Goal: Task Accomplishment & Management: Manage account settings

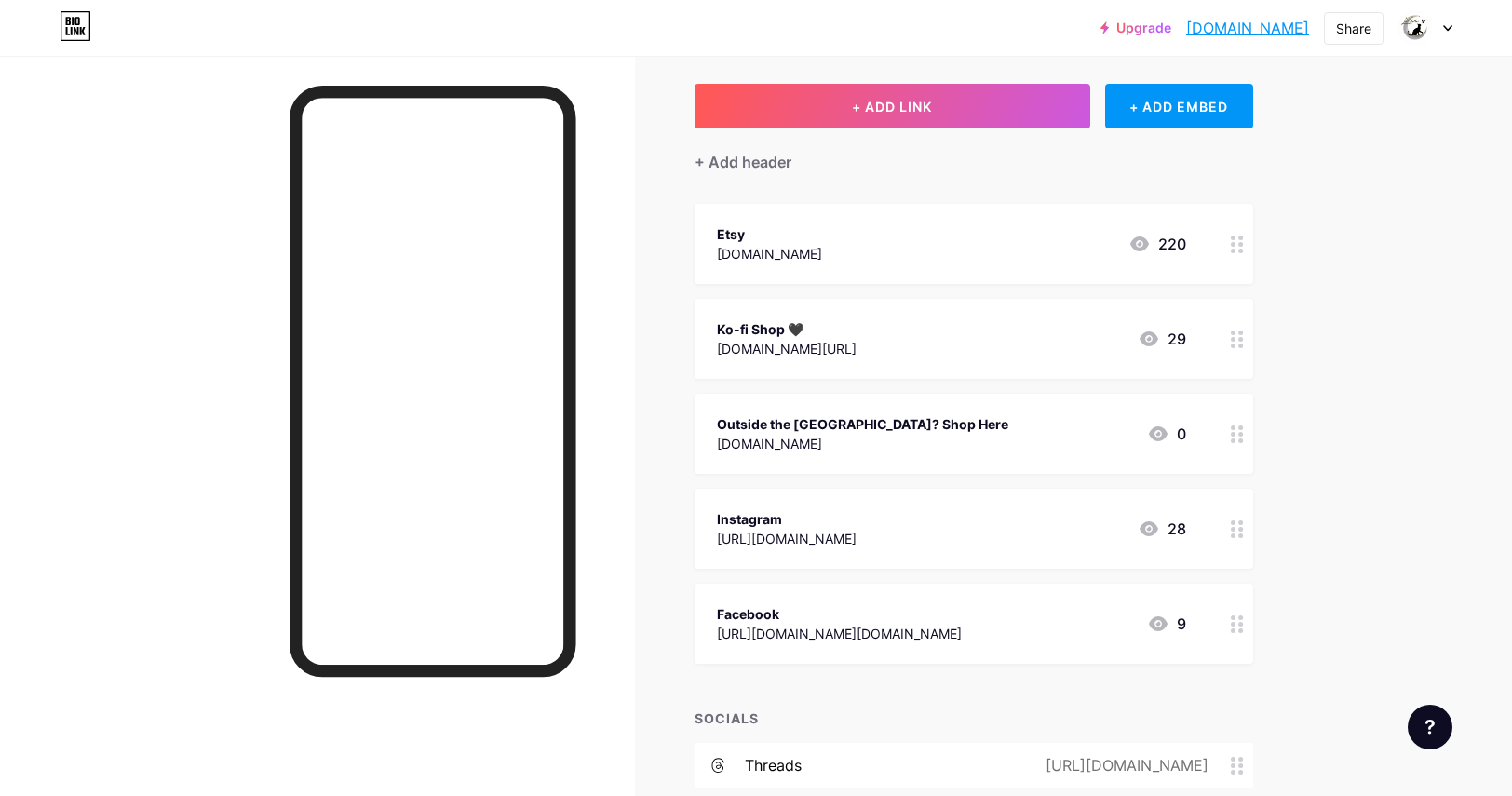
scroll to position [42, 0]
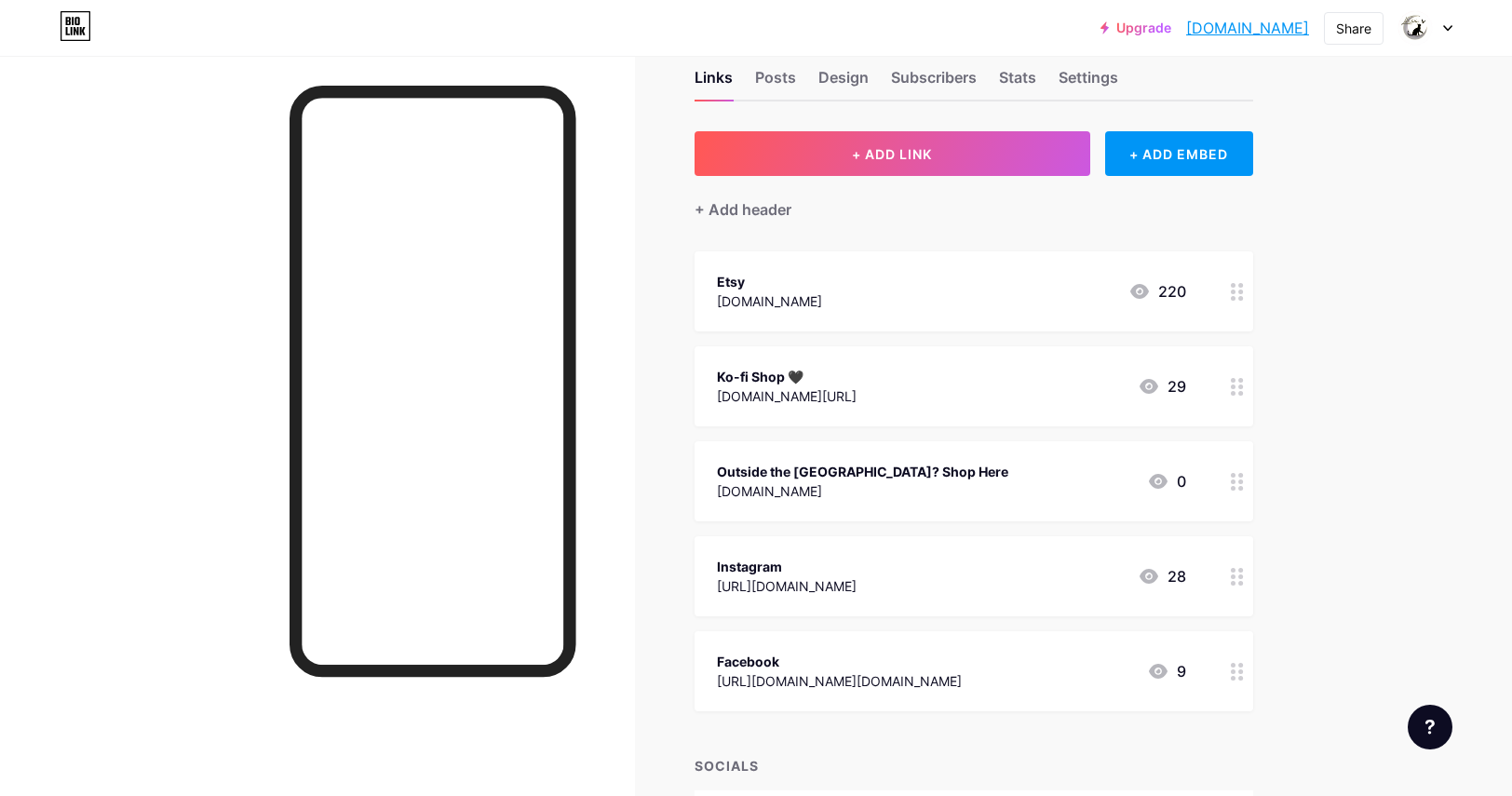
click at [718, 193] on div "+ Add header" at bounding box center [974, 199] width 559 height 45
click at [722, 211] on div "+ Add header" at bounding box center [743, 210] width 96 height 23
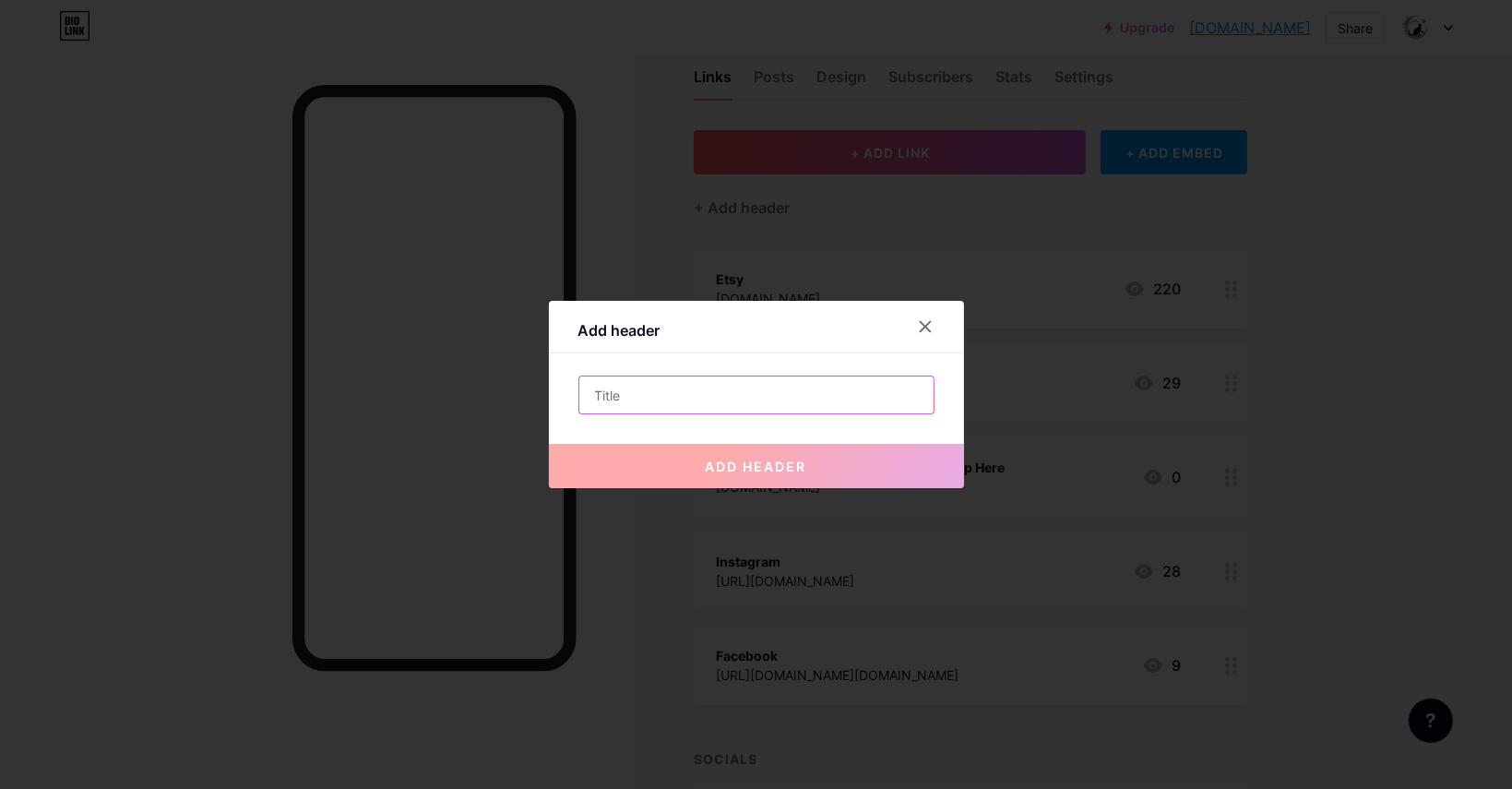
click at [738, 401] on input "text" at bounding box center [756, 395] width 354 height 37
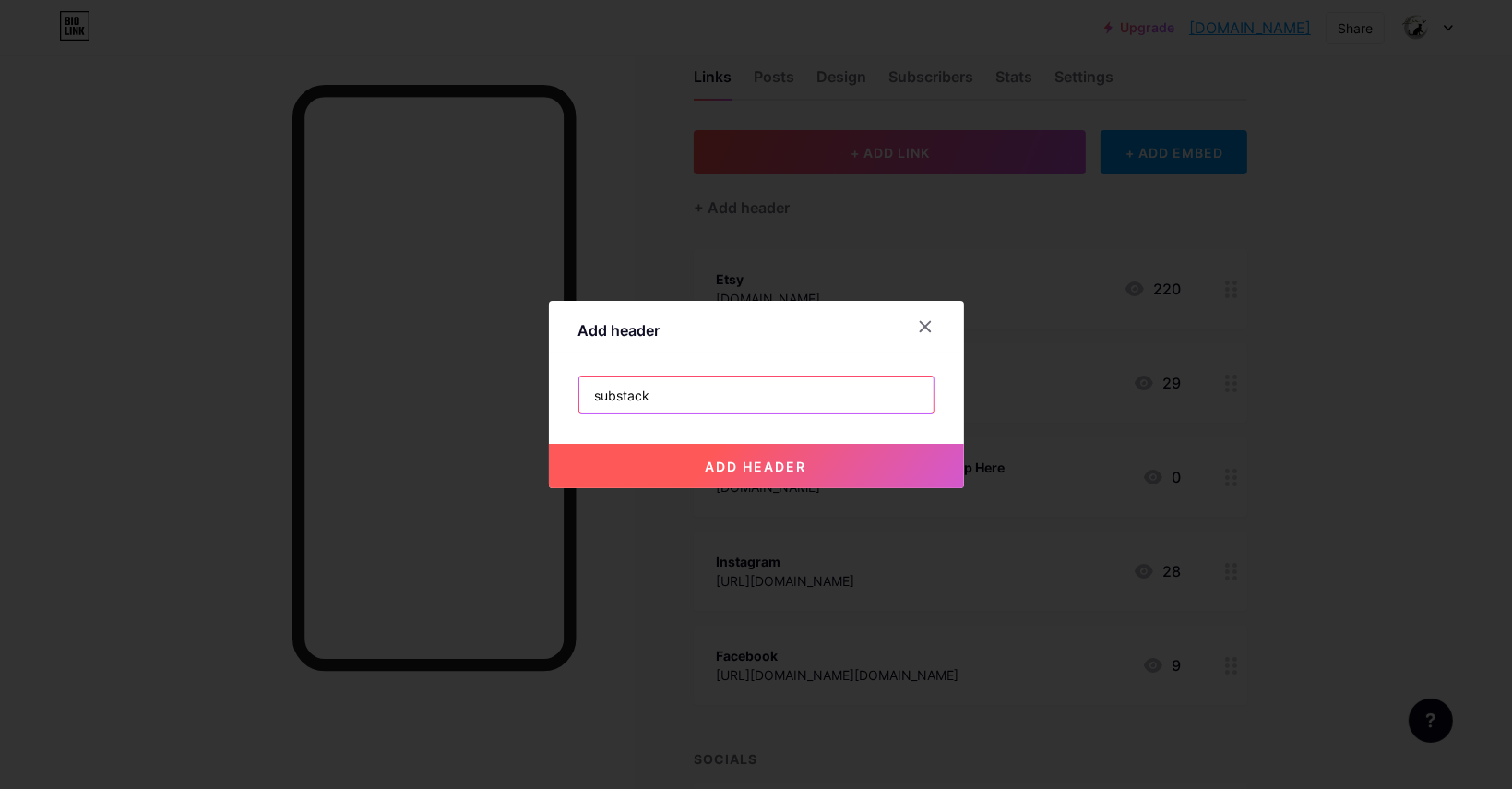
type input "substack"
click at [775, 474] on button "add header" at bounding box center [756, 465] width 415 height 44
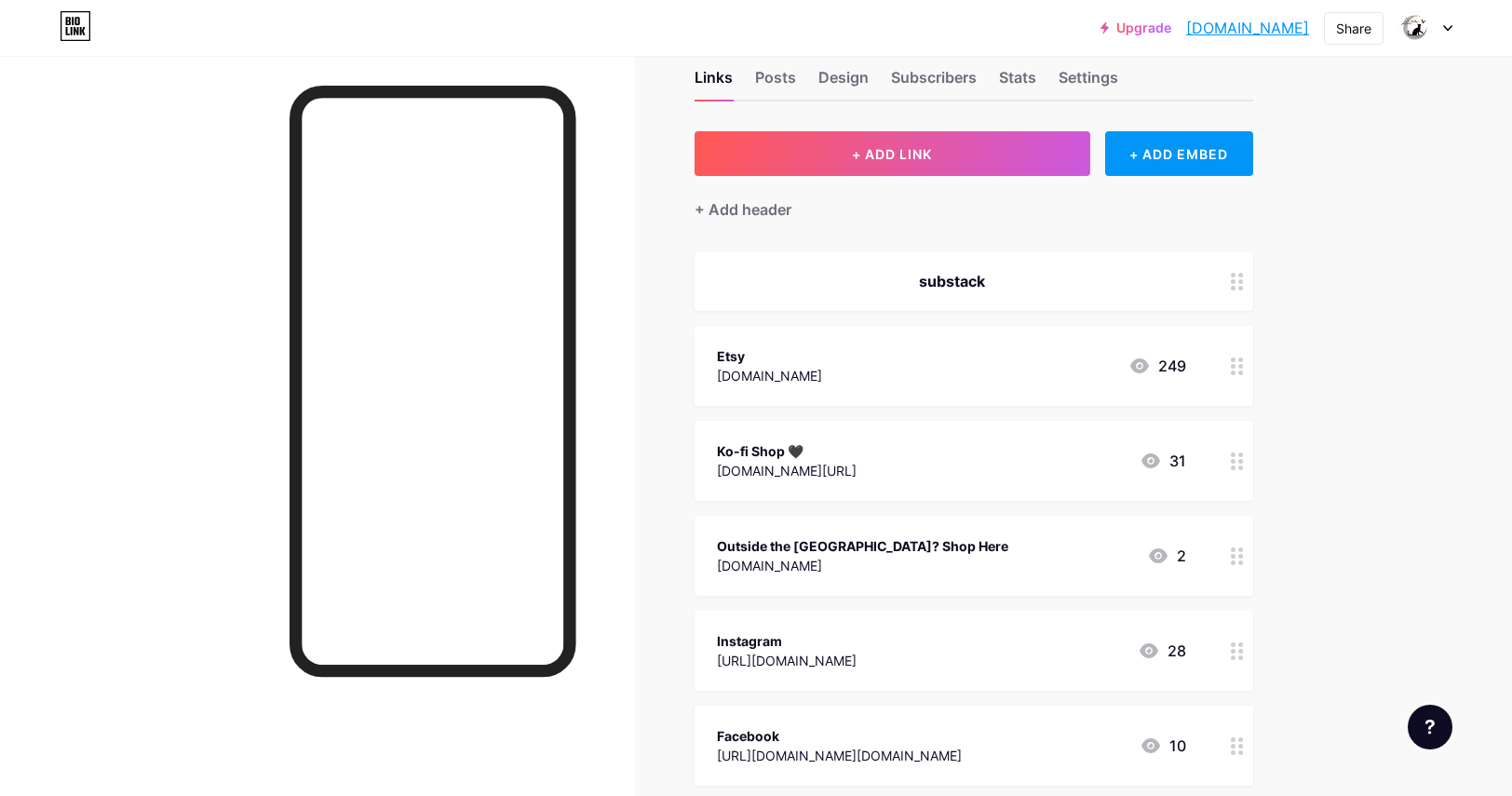
click at [1168, 275] on div "substack" at bounding box center [951, 280] width 469 height 23
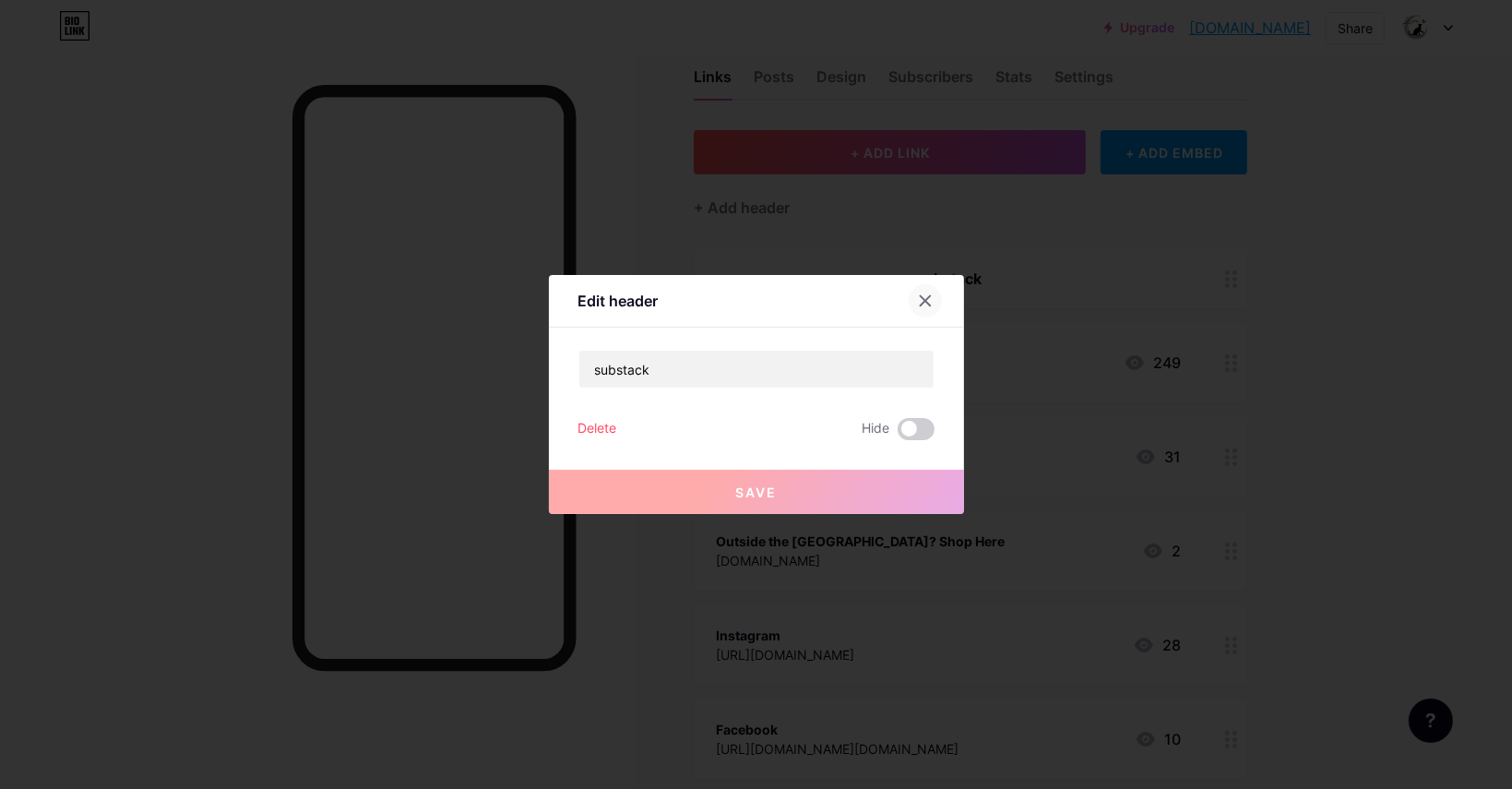
click at [922, 304] on icon at bounding box center [924, 301] width 10 height 10
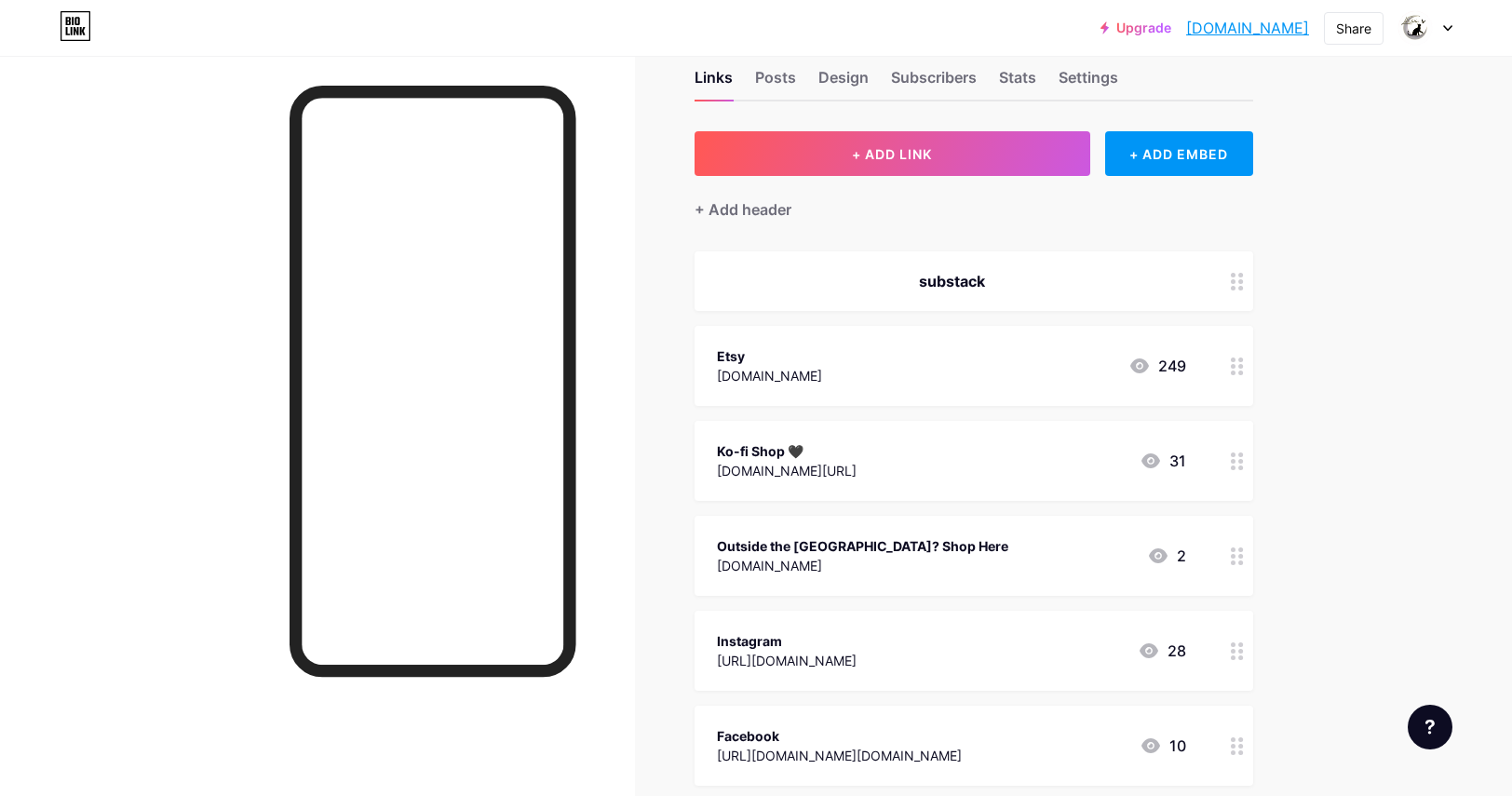
click at [1242, 285] on circle at bounding box center [1240, 287] width 5 height 5
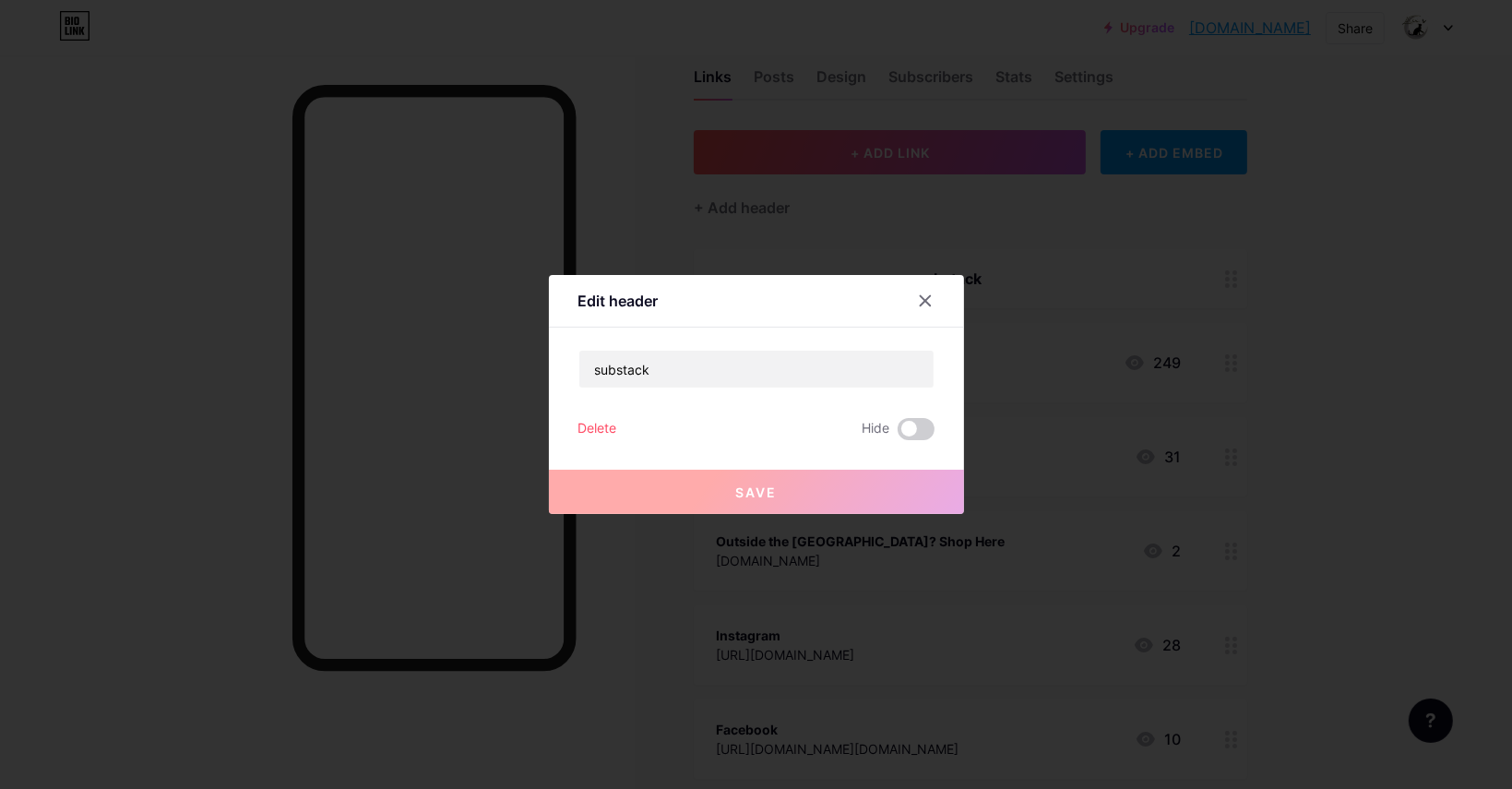
click at [594, 434] on div "Delete" at bounding box center [598, 429] width 39 height 22
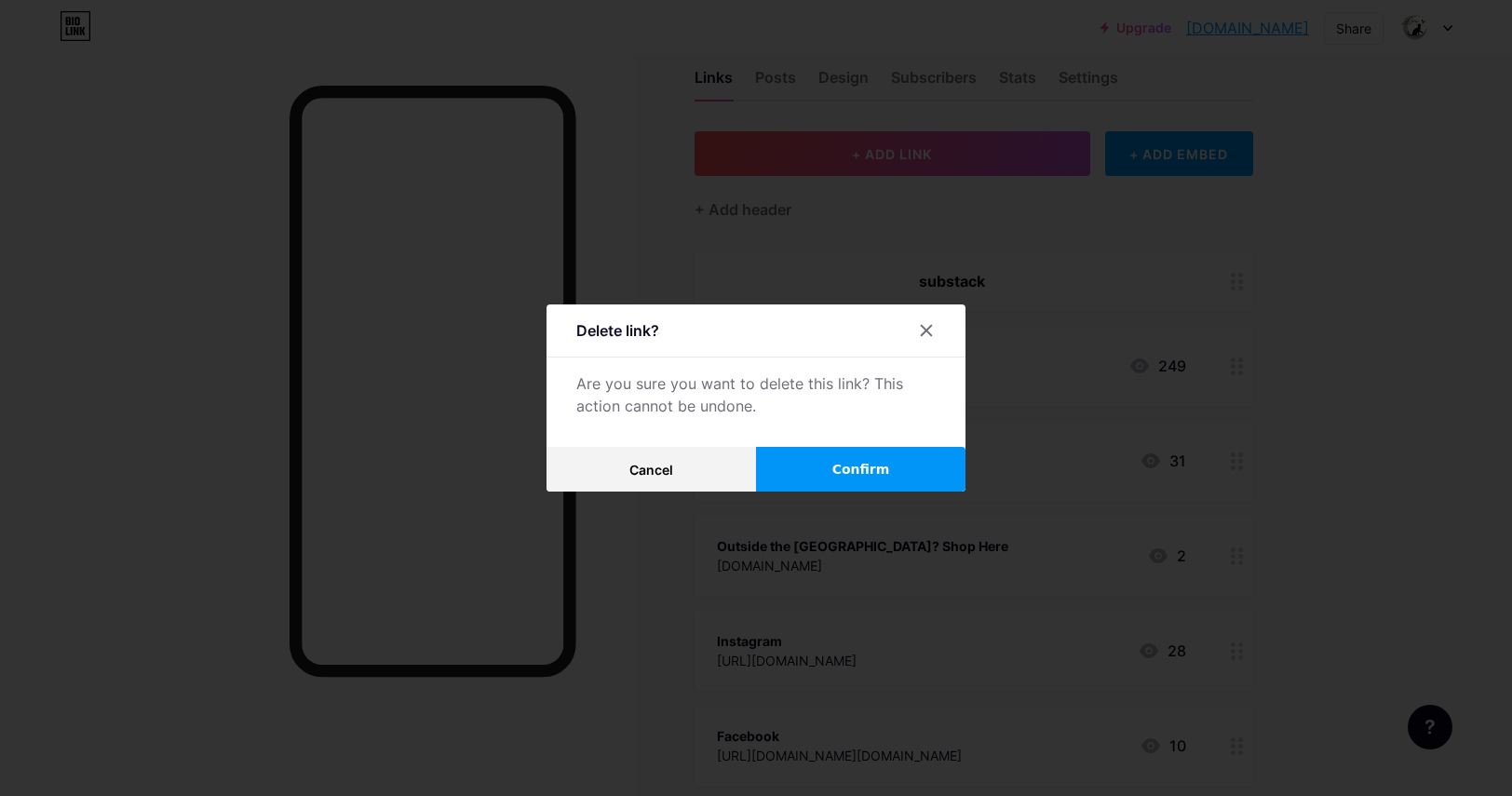
click at [812, 477] on button "Confirm" at bounding box center [860, 468] width 210 height 44
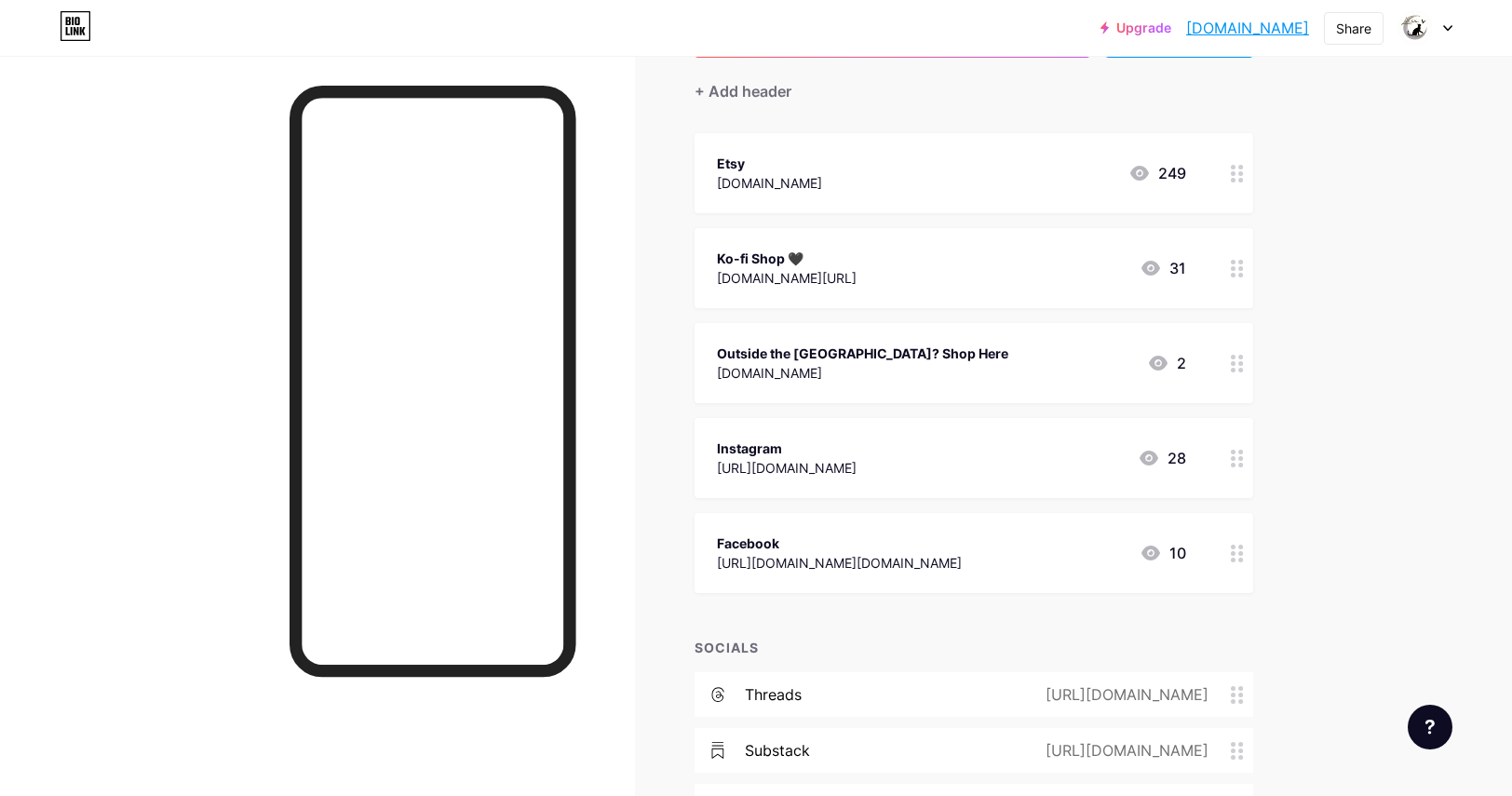
scroll to position [228, 0]
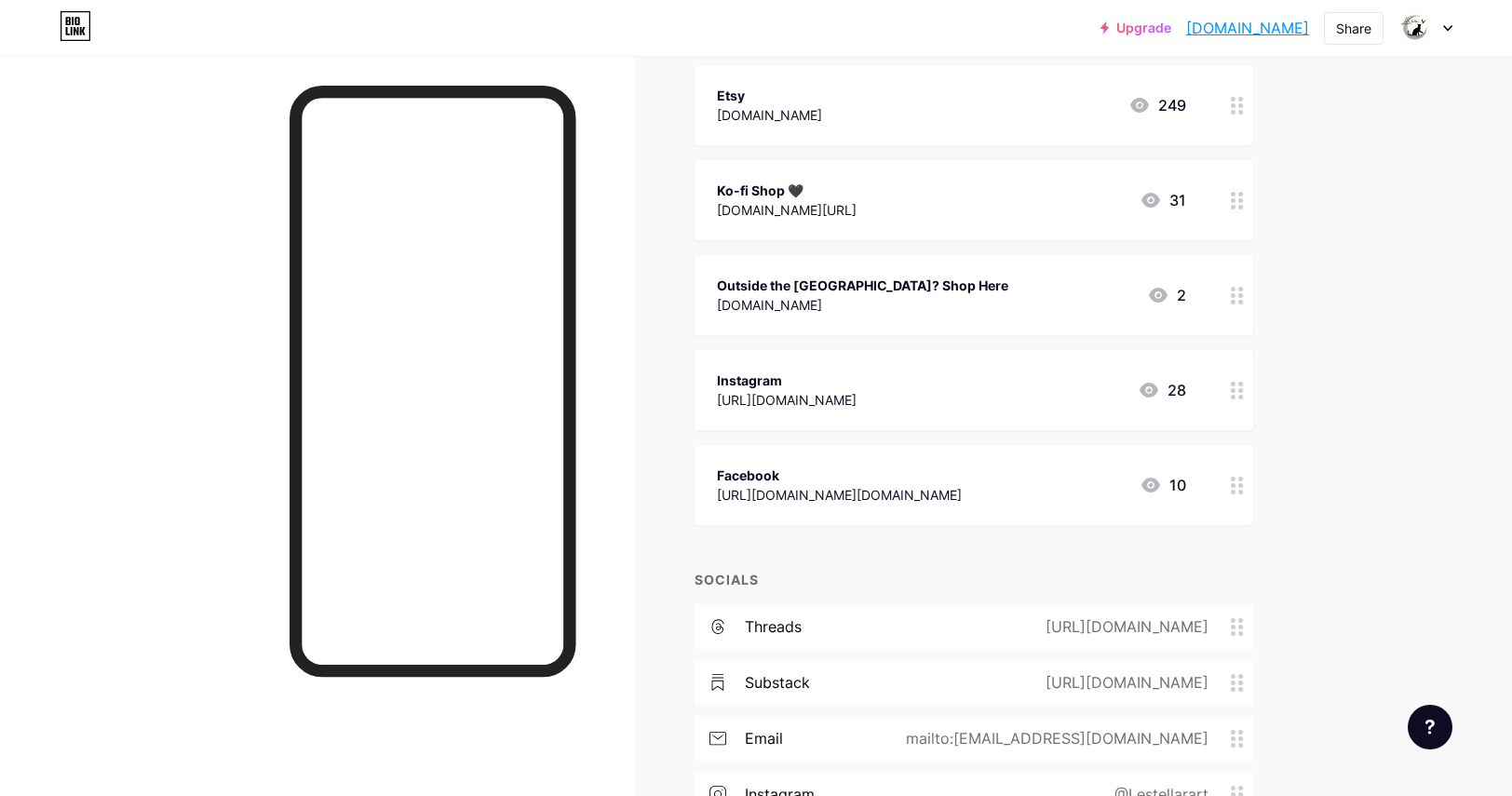
drag, startPoint x: 1014, startPoint y: 479, endPoint x: 1012, endPoint y: 520, distance: 41.0
click at [1012, 520] on div "Facebook [URL][DOMAIN_NAME][DOMAIN_NAME] 10" at bounding box center [974, 484] width 559 height 80
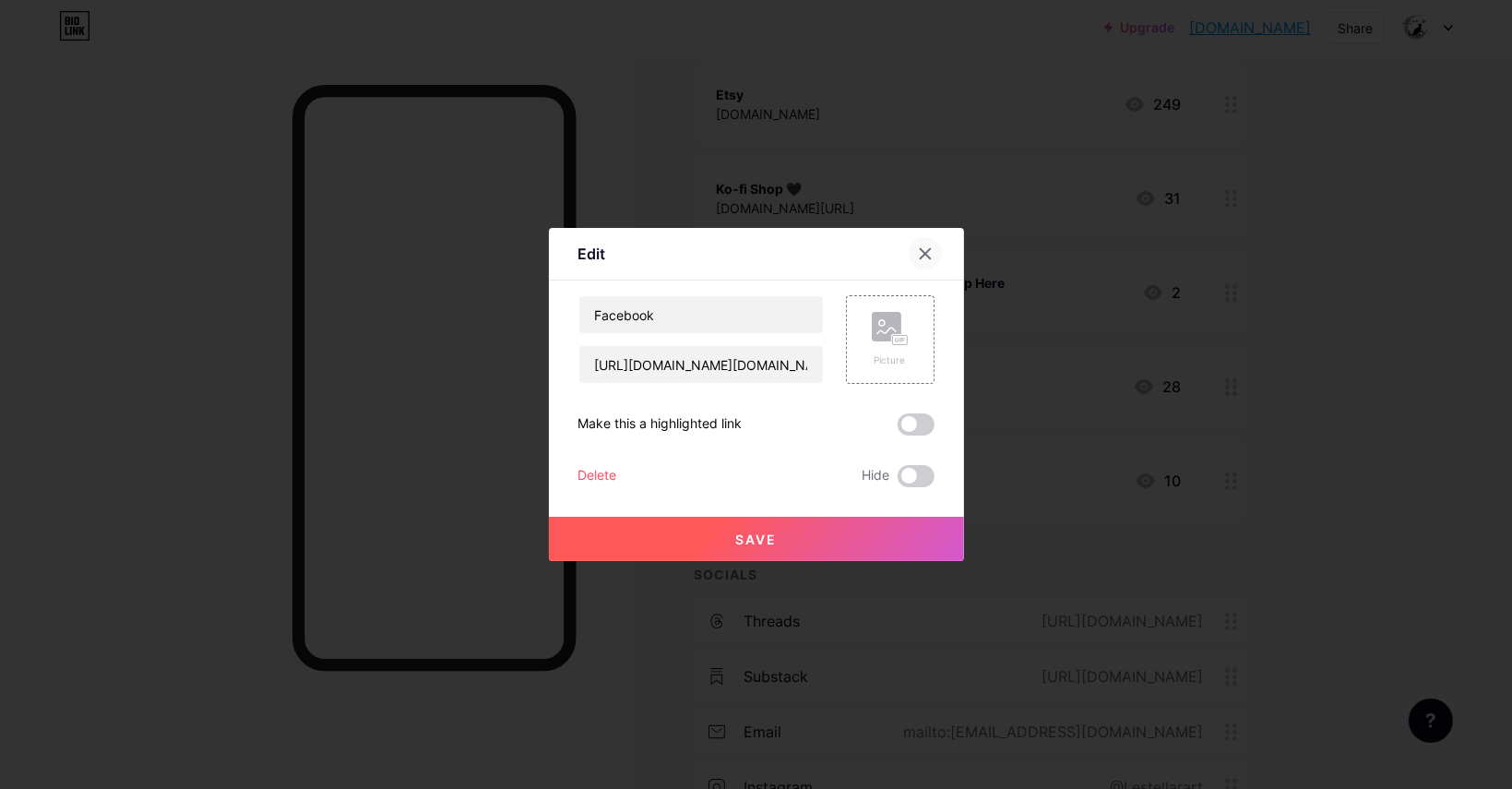
click at [923, 256] on icon at bounding box center [924, 254] width 15 height 15
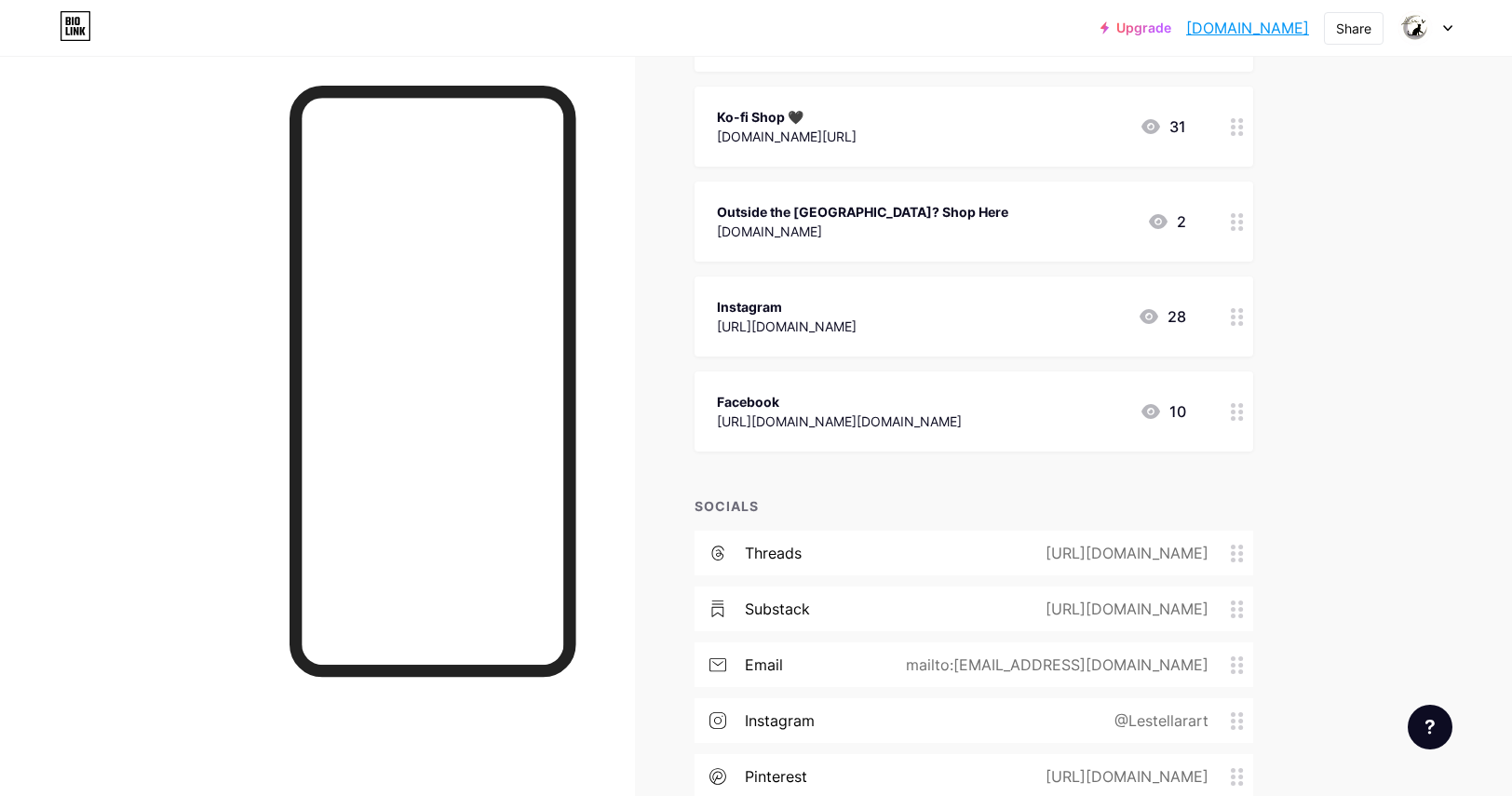
scroll to position [414, 0]
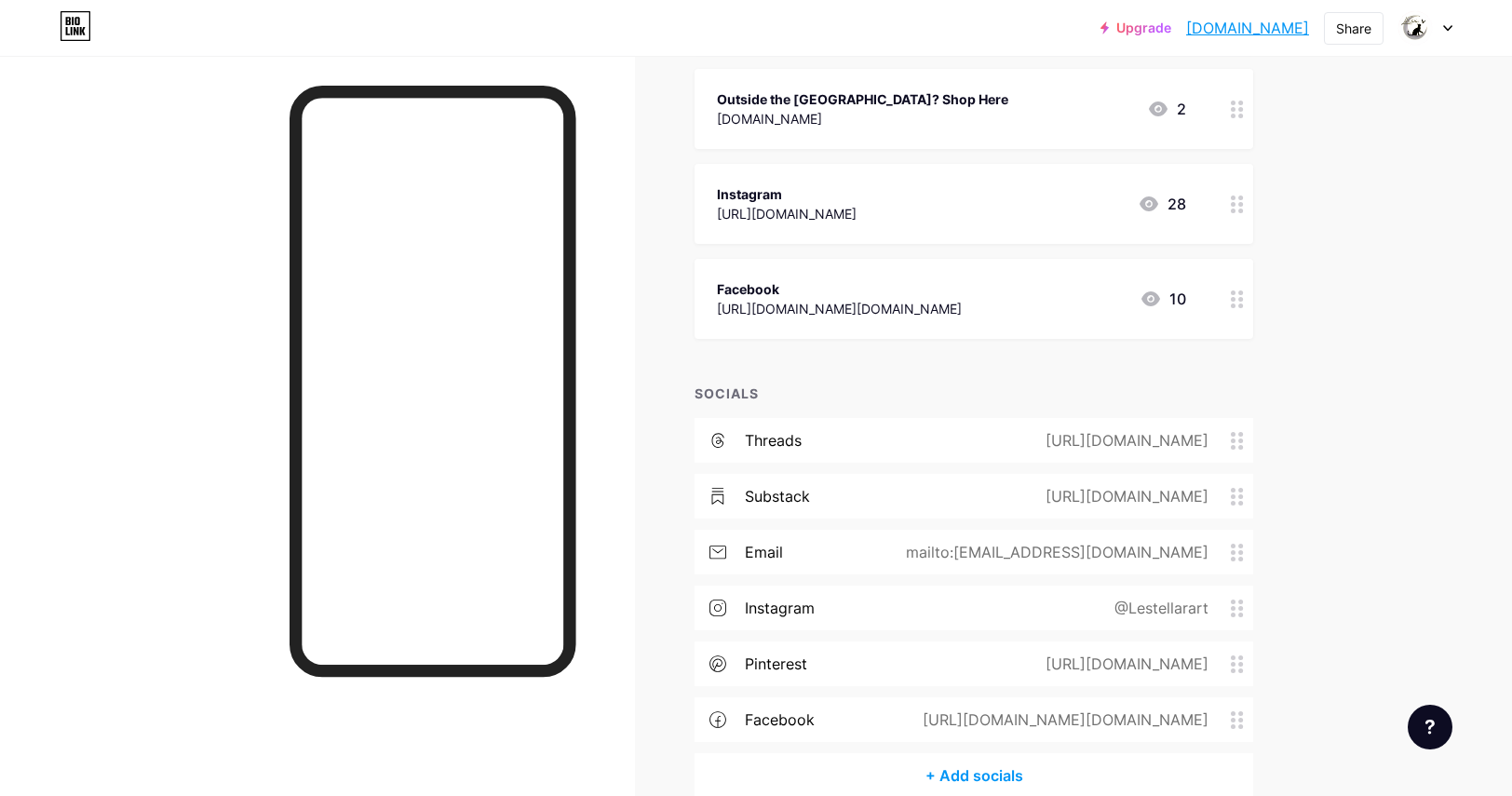
click at [1247, 306] on div at bounding box center [1237, 298] width 31 height 80
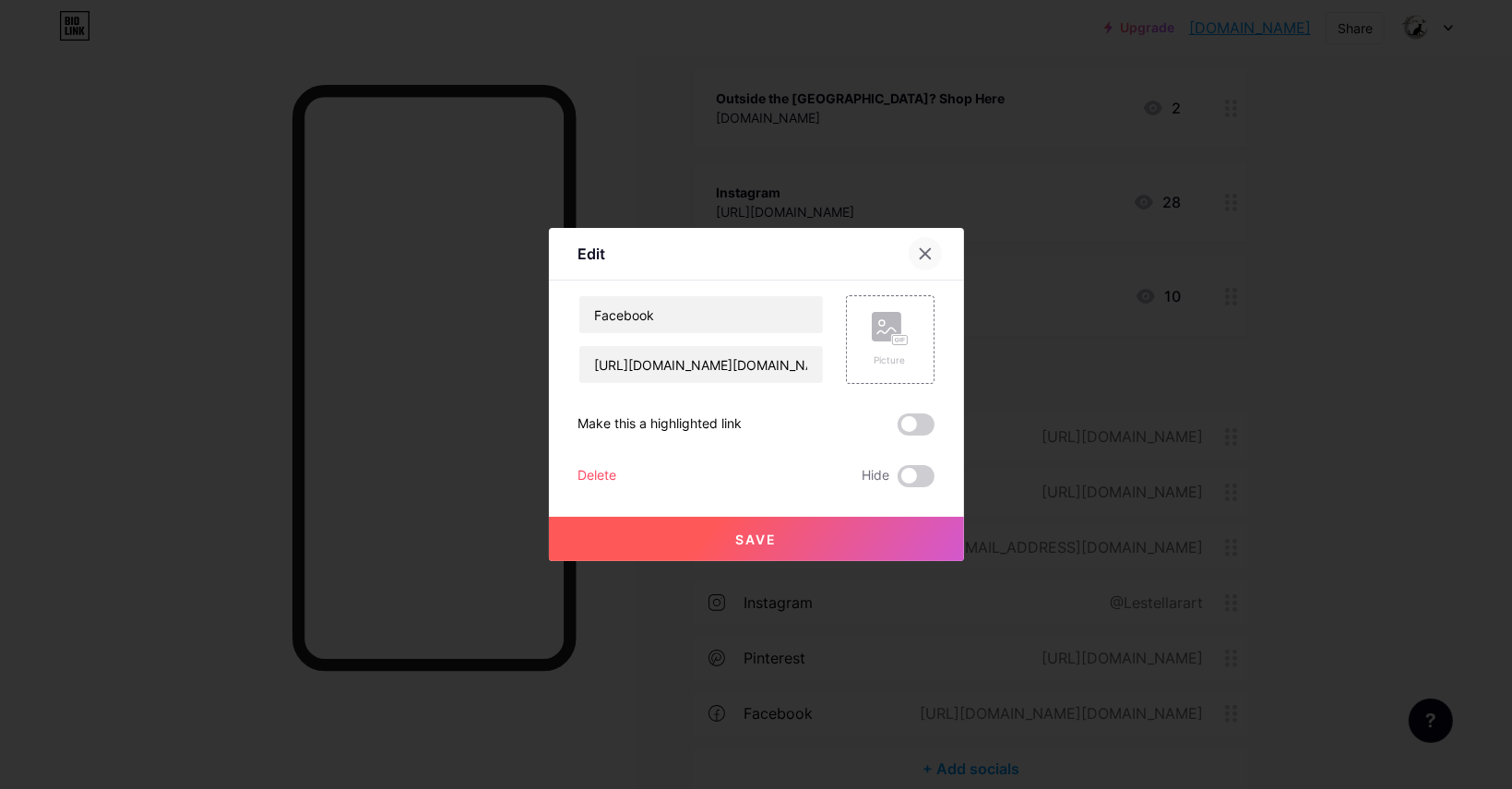
click at [930, 259] on icon at bounding box center [924, 254] width 15 height 15
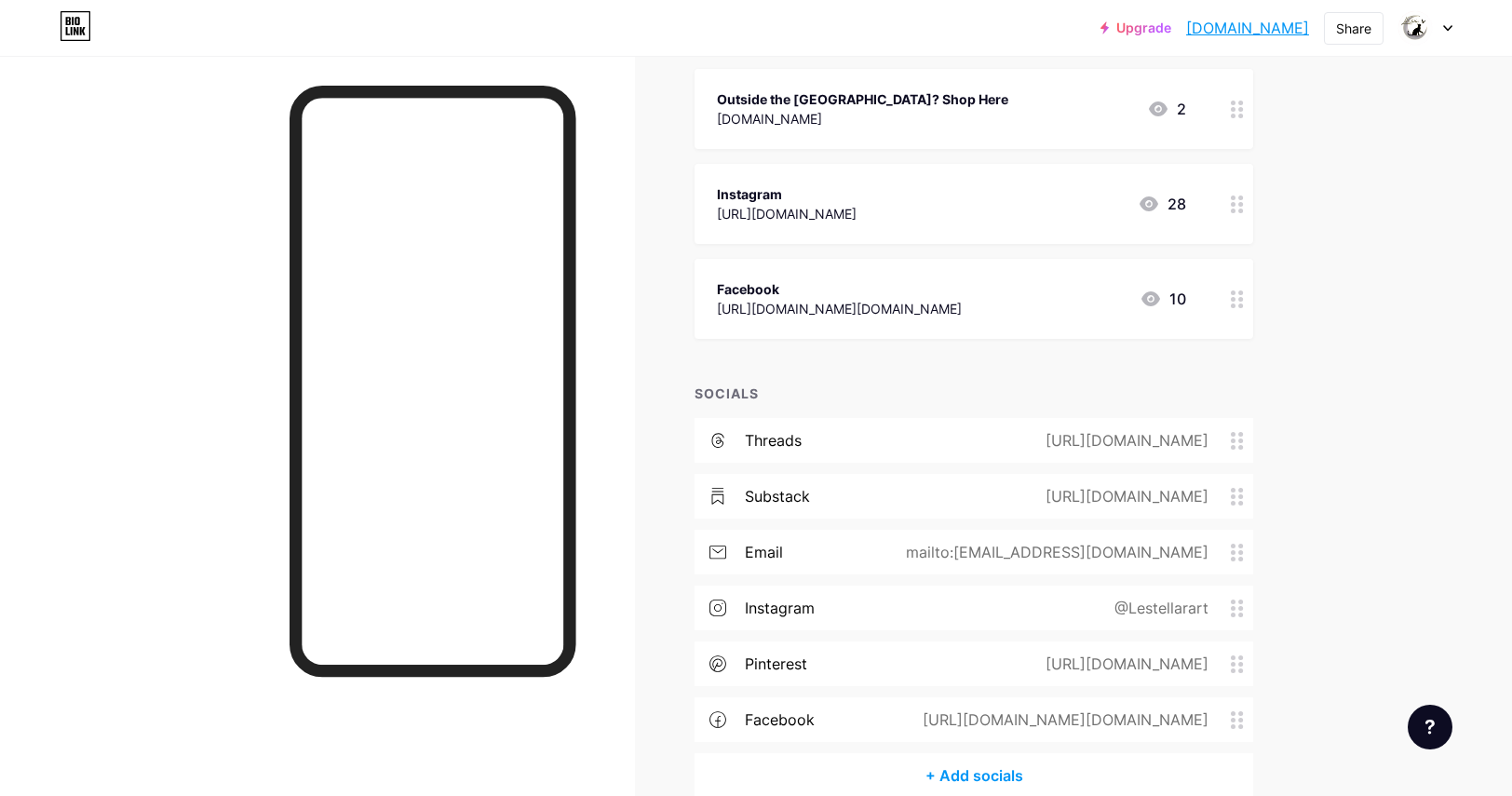
click at [1252, 498] on span at bounding box center [1241, 497] width 23 height 18
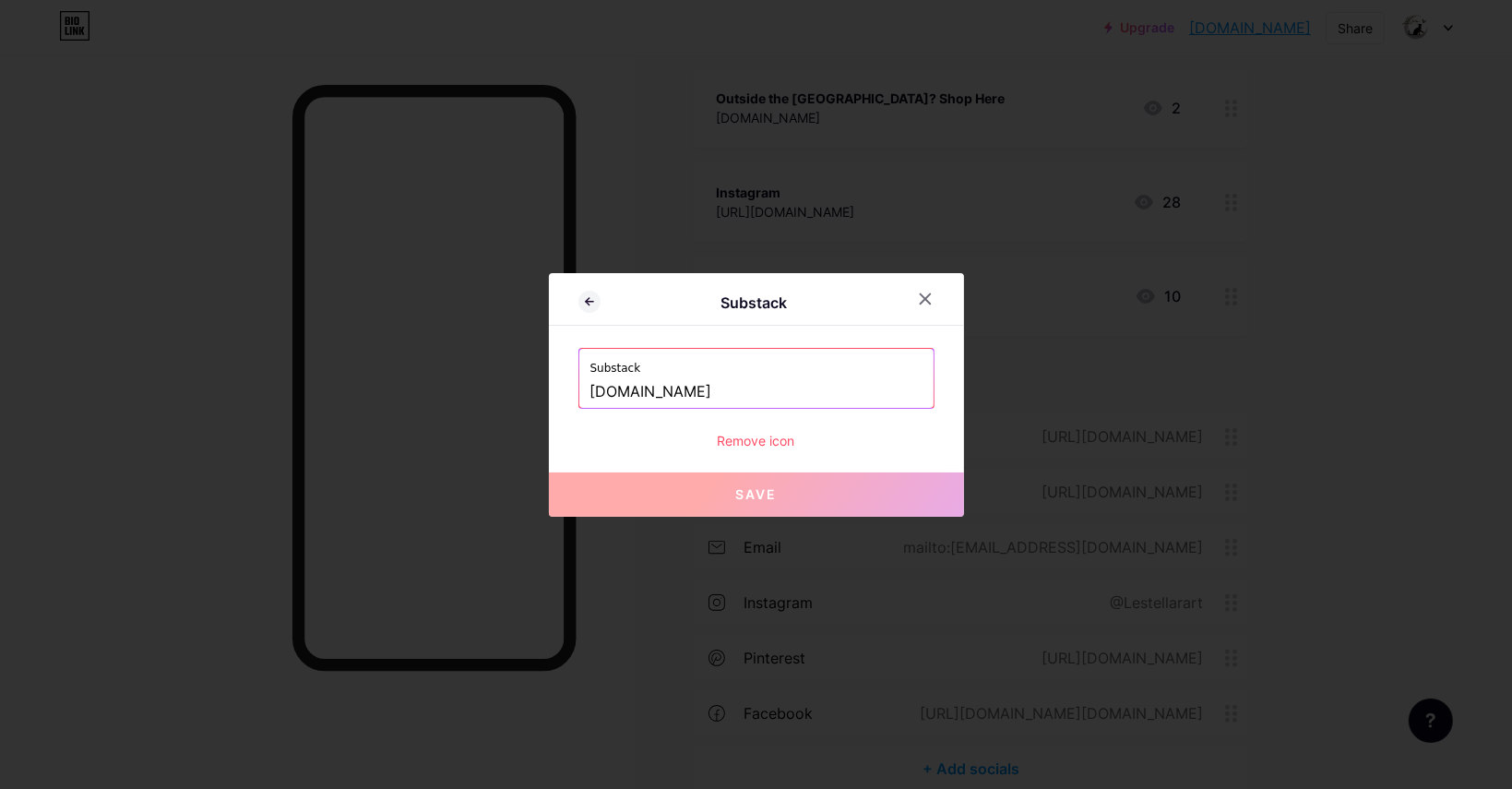
drag, startPoint x: 796, startPoint y: 397, endPoint x: 577, endPoint y: 411, distance: 219.4
click at [578, 411] on div "Substack [DOMAIN_NAME] Remove icon" at bounding box center [756, 399] width 356 height 102
click at [843, 499] on button "Save" at bounding box center [756, 493] width 415 height 44
click at [926, 305] on icon at bounding box center [924, 298] width 15 height 15
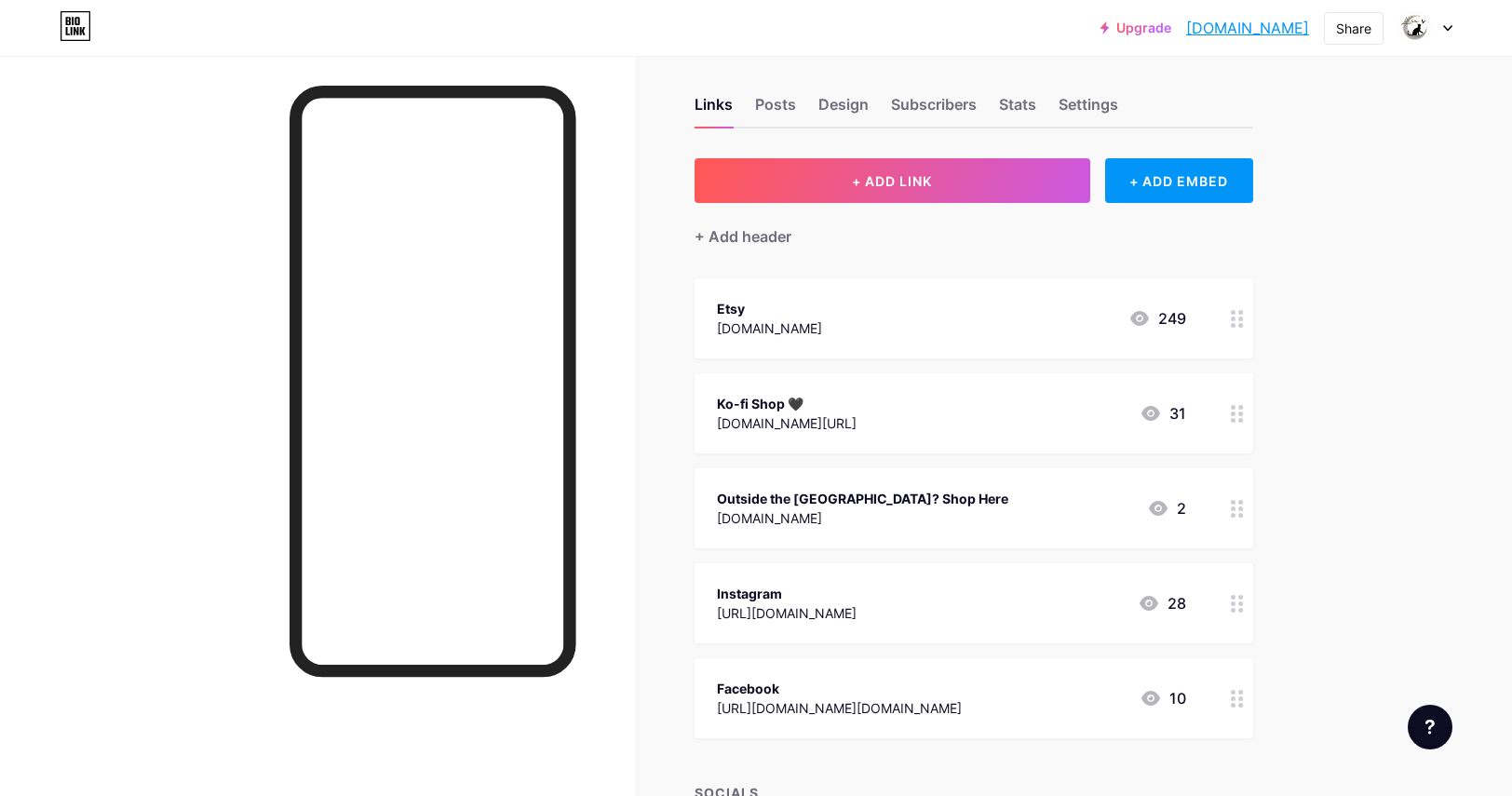
scroll to position [0, 0]
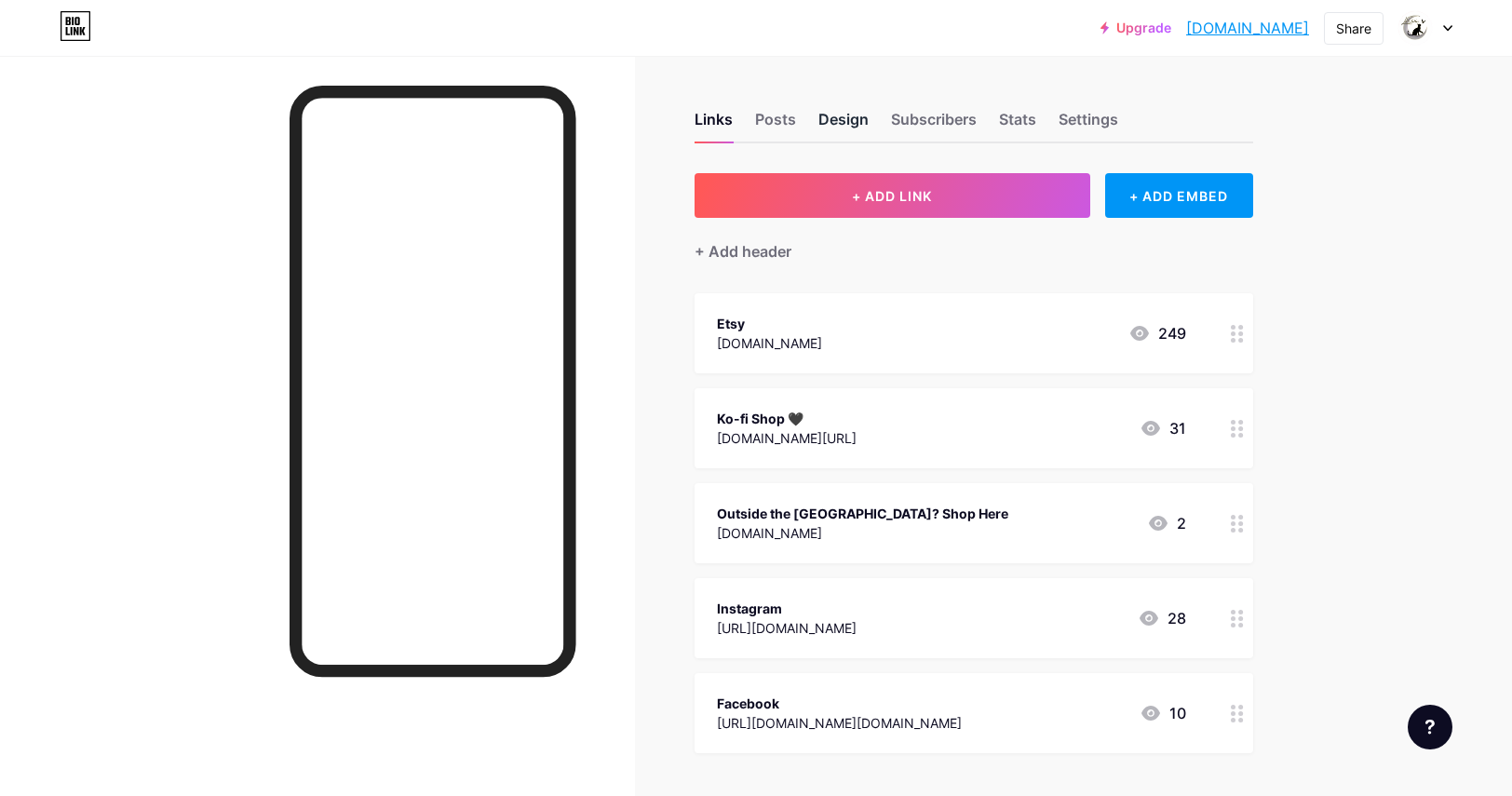
click at [853, 117] on div "Design" at bounding box center [843, 125] width 50 height 33
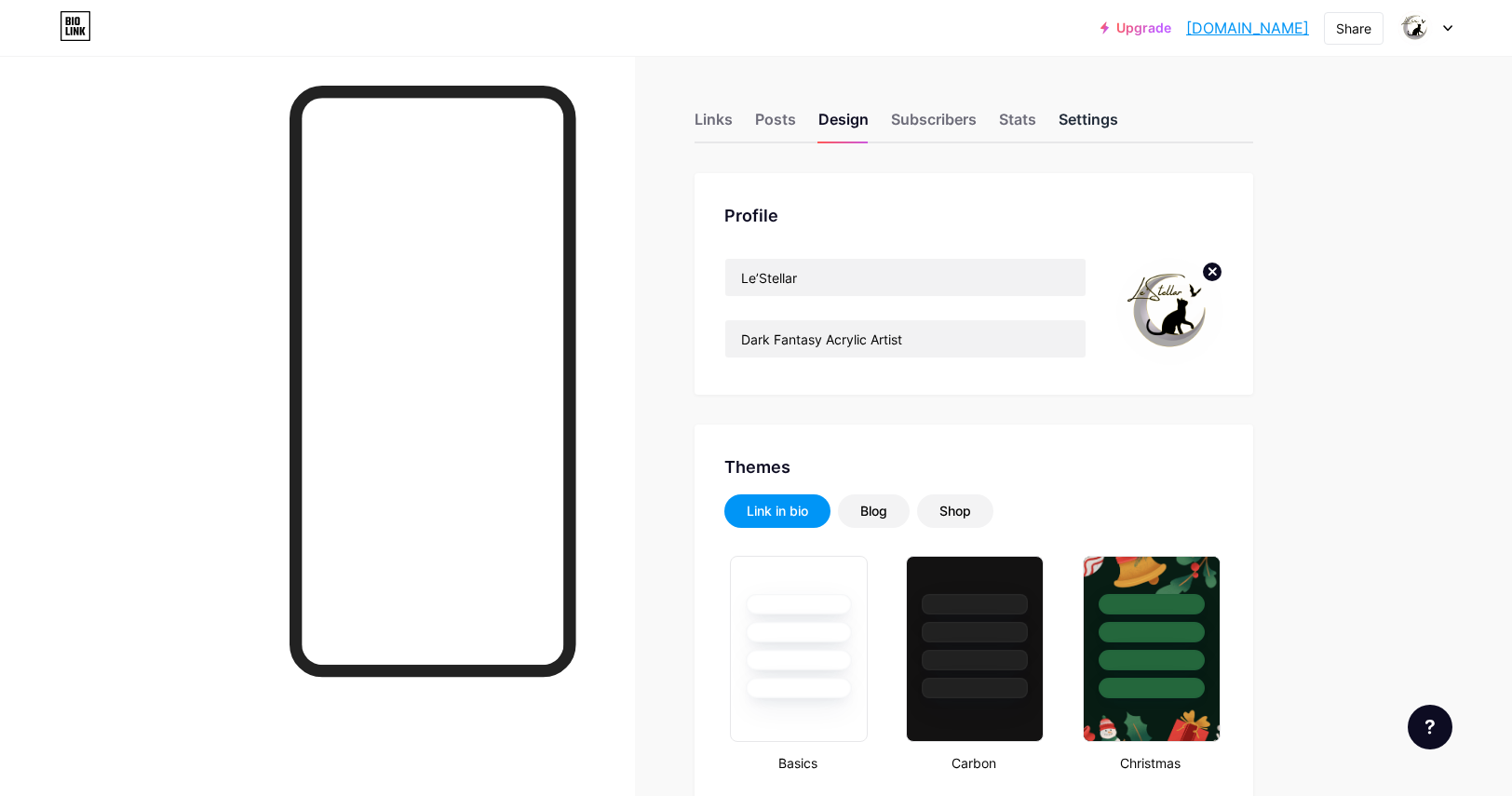
click at [1112, 115] on div "Settings" at bounding box center [1088, 125] width 60 height 33
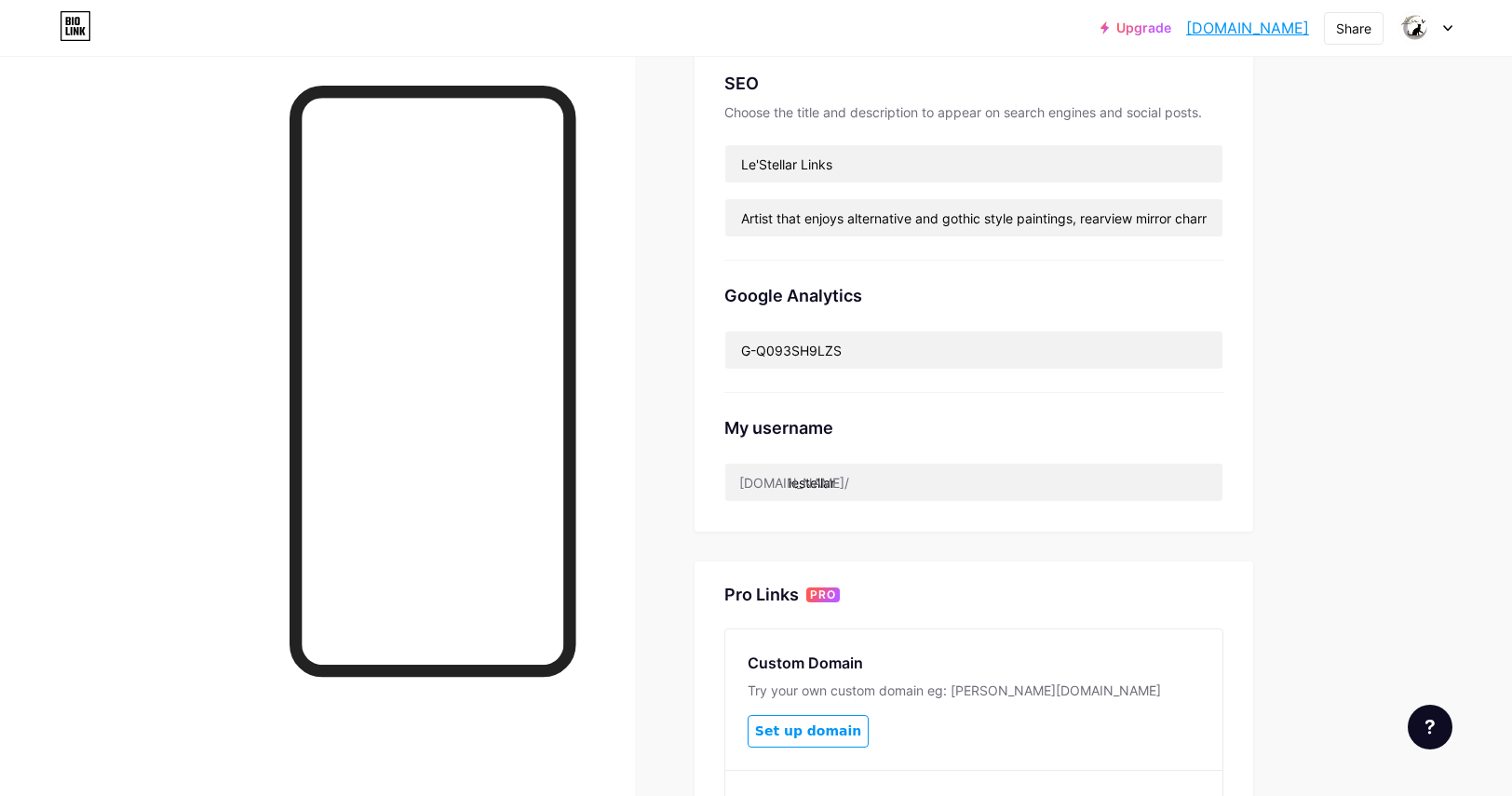
scroll to position [20, 0]
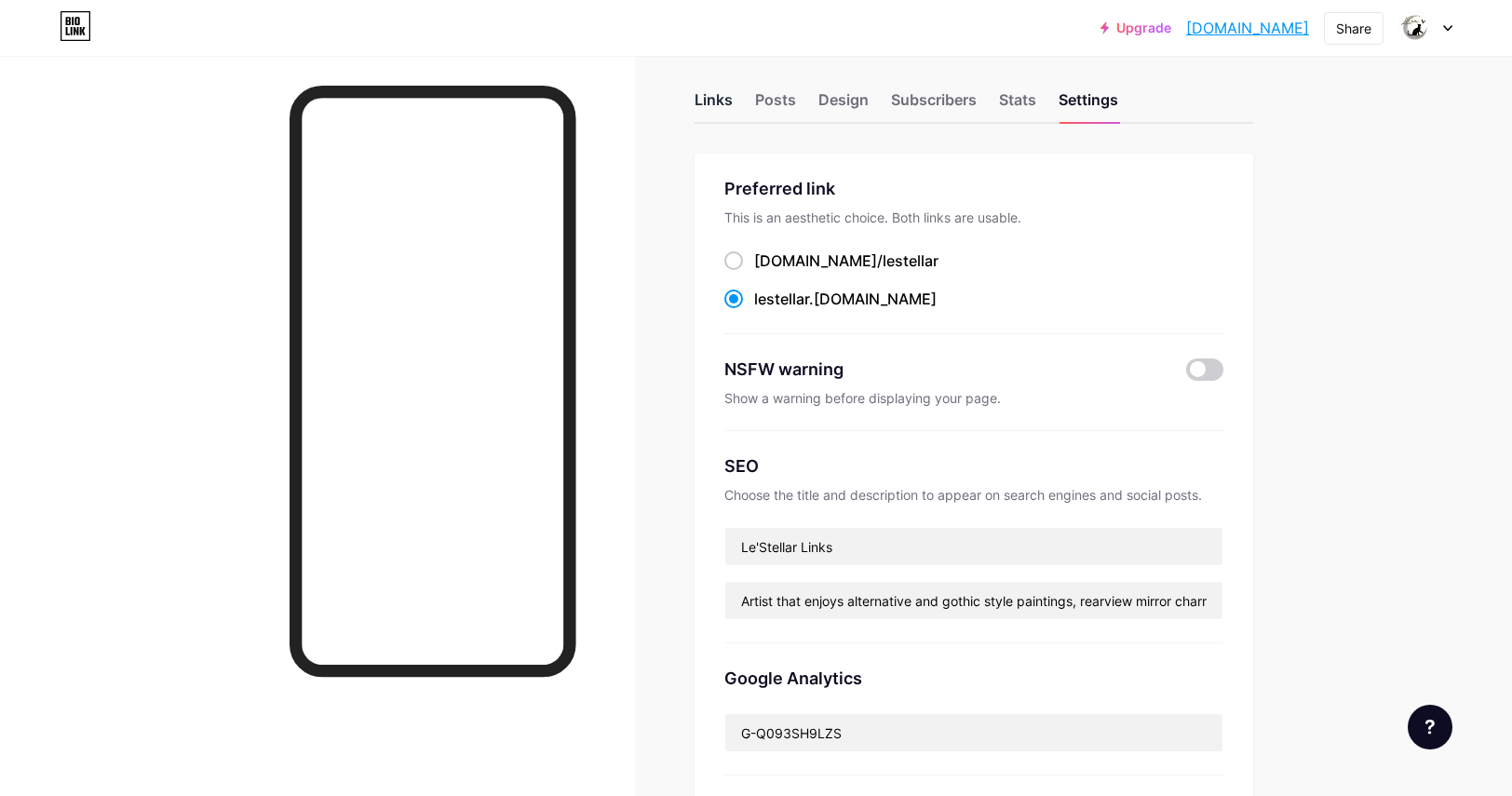
click at [714, 92] on div "Links" at bounding box center [713, 105] width 38 height 33
